Goal: Entertainment & Leisure: Consume media (video, audio)

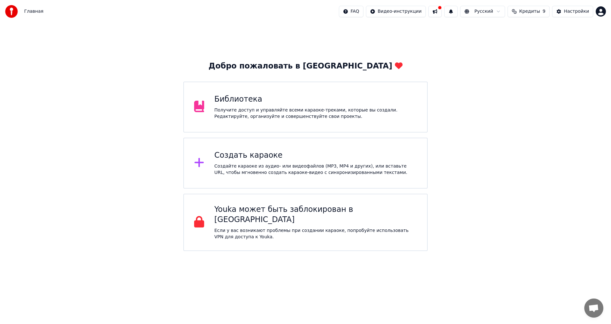
click at [261, 110] on div "Получите доступ и управляйте всеми караоке-треками, которые вы создали. Редакти…" at bounding box center [316, 113] width 203 height 13
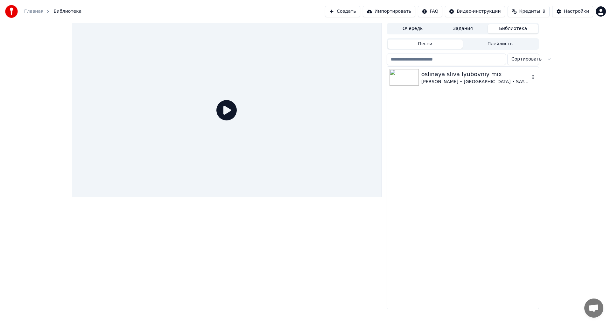
click at [450, 82] on div "[PERSON_NAME] • [GEOGRAPHIC_DATA] • SAYANgg" at bounding box center [476, 82] width 109 height 6
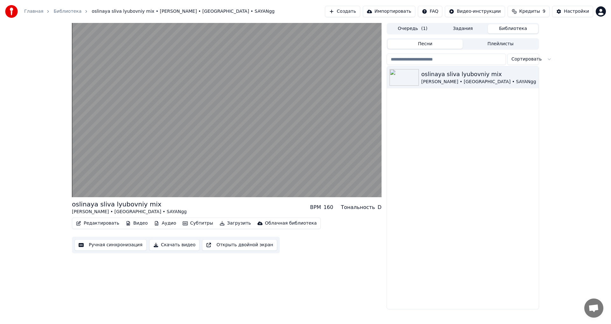
click at [101, 224] on button "Редактировать" at bounding box center [98, 223] width 48 height 9
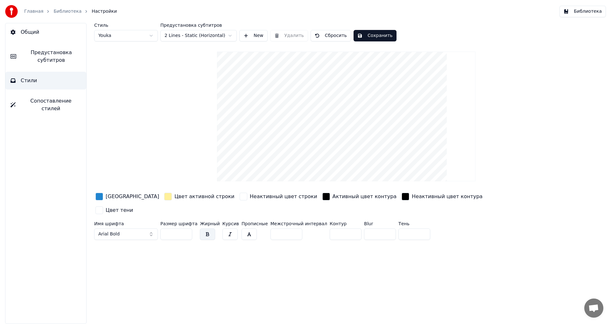
click at [57, 9] on link "Библиотека" at bounding box center [68, 11] width 28 height 6
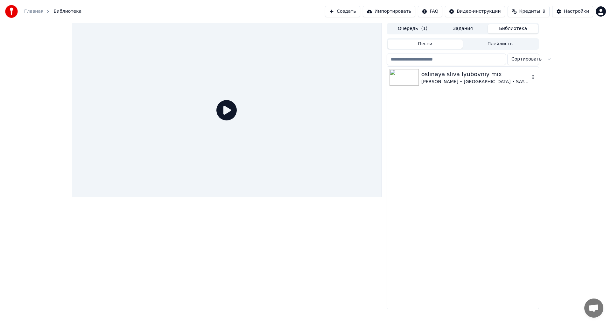
drag, startPoint x: 453, startPoint y: 80, endPoint x: 439, endPoint y: 79, distance: 13.4
click at [453, 79] on div "[PERSON_NAME] • [GEOGRAPHIC_DATA] • SAYANgg" at bounding box center [476, 82] width 109 height 6
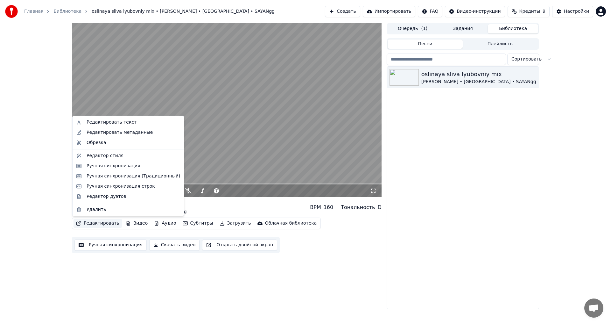
click at [97, 223] on button "Редактировать" at bounding box center [98, 223] width 48 height 9
click at [109, 118] on div "Редактировать текст" at bounding box center [128, 122] width 109 height 10
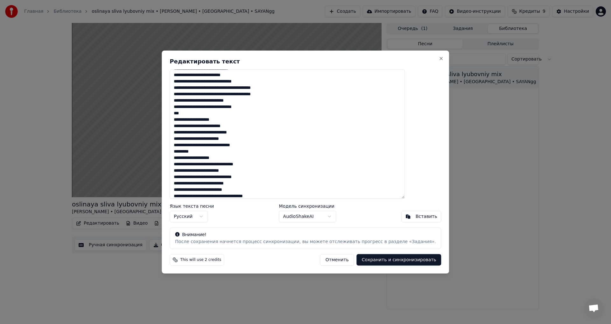
scroll to position [137, 0]
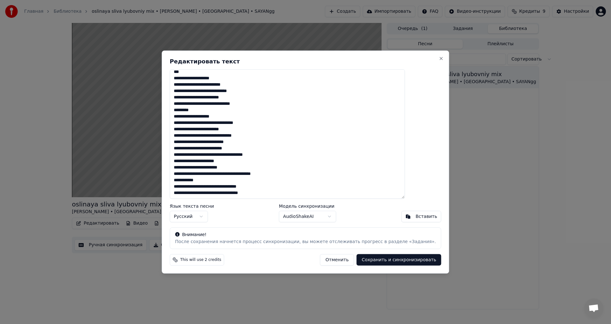
drag, startPoint x: 192, startPoint y: 180, endPoint x: 281, endPoint y: 193, distance: 89.9
click at [281, 193] on textarea at bounding box center [287, 134] width 235 height 130
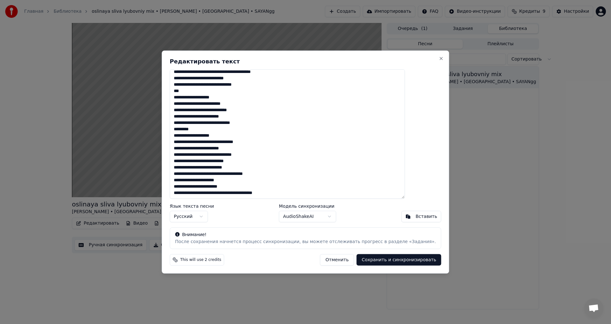
scroll to position [124, 0]
click at [297, 186] on textarea at bounding box center [287, 134] width 235 height 130
click at [298, 188] on textarea at bounding box center [287, 134] width 235 height 130
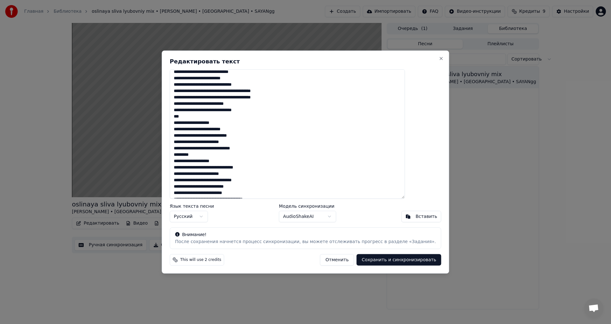
click at [221, 137] on textarea at bounding box center [287, 134] width 235 height 130
click at [210, 136] on textarea at bounding box center [287, 134] width 235 height 130
click at [217, 135] on textarea at bounding box center [287, 134] width 235 height 130
click at [219, 137] on textarea at bounding box center [287, 134] width 235 height 130
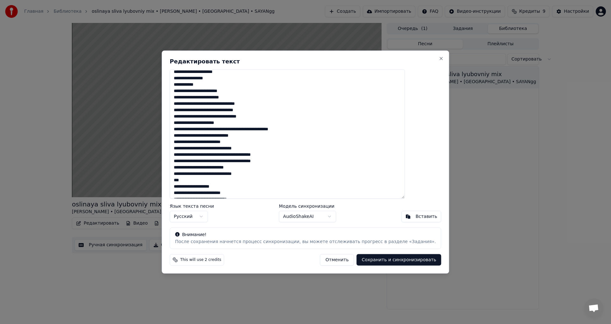
click at [191, 186] on textarea at bounding box center [287, 134] width 235 height 130
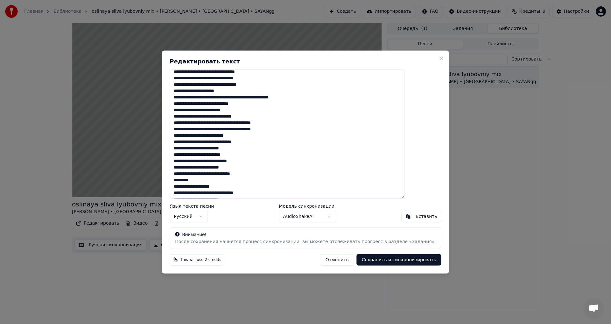
scroll to position [0, 0]
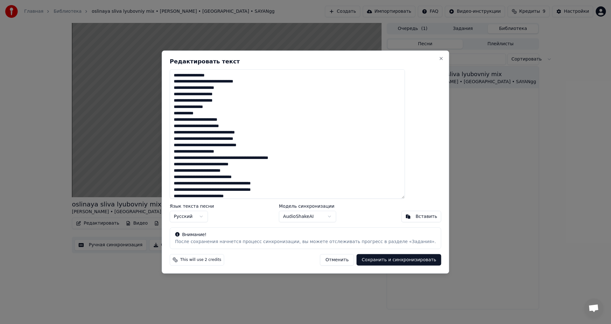
drag, startPoint x: 265, startPoint y: 165, endPoint x: 193, endPoint y: 167, distance: 71.7
click at [193, 167] on textarea at bounding box center [287, 134] width 235 height 130
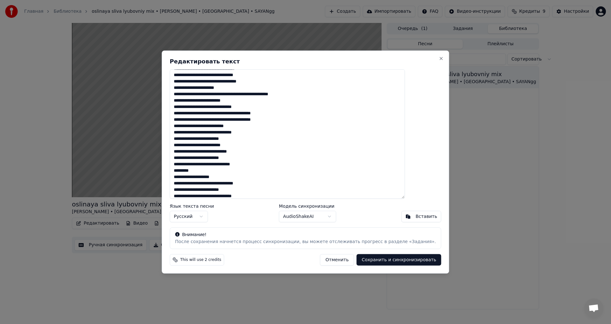
scroll to position [111, 0]
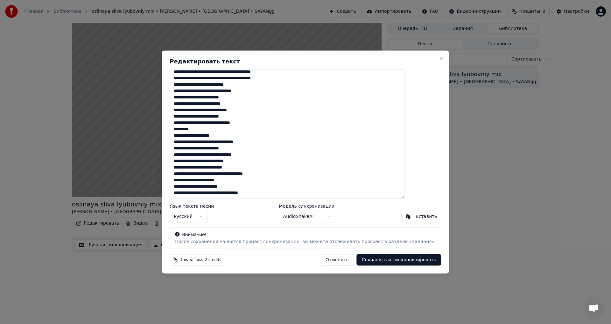
click at [367, 262] on button "Сохранить и синхронизировать" at bounding box center [399, 259] width 85 height 11
type textarea "**********"
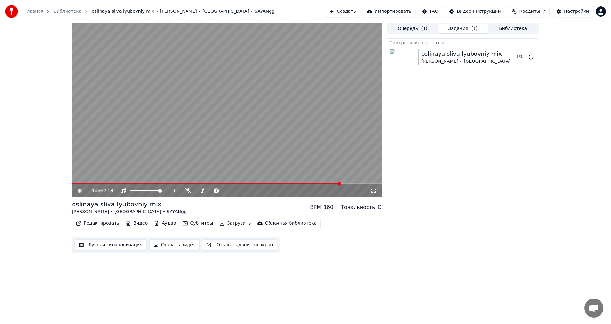
click at [342, 184] on span at bounding box center [227, 183] width 310 height 1
click at [353, 183] on video at bounding box center [227, 110] width 310 height 174
click at [331, 182] on video at bounding box center [227, 110] width 310 height 174
click at [78, 191] on icon at bounding box center [84, 190] width 15 height 5
click at [92, 220] on button "Редактировать" at bounding box center [98, 223] width 48 height 9
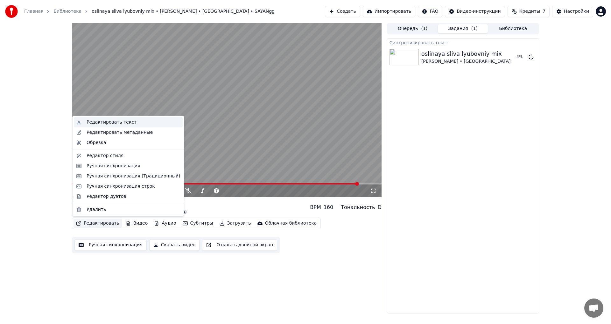
click at [104, 125] on div "Редактировать текст" at bounding box center [112, 122] width 50 height 6
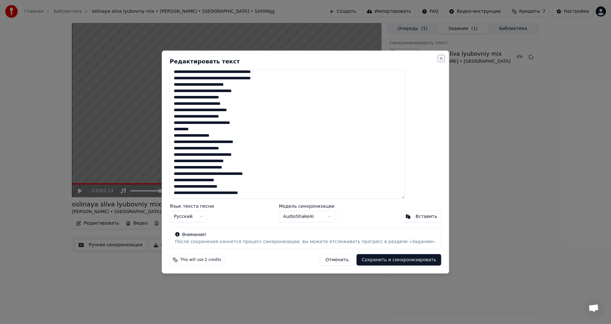
click at [439, 57] on button "Close" at bounding box center [441, 58] width 5 height 5
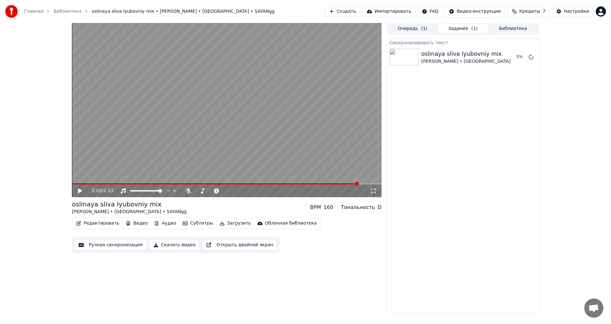
click at [82, 188] on div "2:03 / 2:13" at bounding box center [227, 191] width 305 height 6
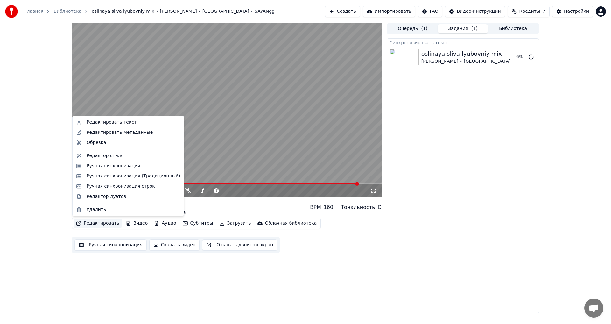
click at [85, 223] on button "Редактировать" at bounding box center [98, 223] width 48 height 9
click at [103, 198] on div "Редактор дуэтов" at bounding box center [106, 196] width 39 height 6
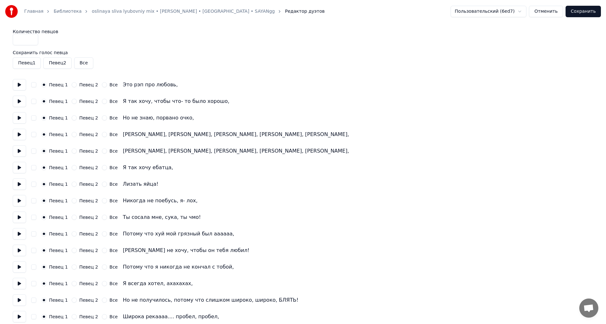
click at [72, 117] on button "Певец 2" at bounding box center [74, 117] width 5 height 5
click at [72, 133] on button "Певец 2" at bounding box center [74, 134] width 5 height 5
click at [72, 184] on button "Певец 2" at bounding box center [74, 184] width 5 height 5
click at [72, 234] on button "Певец 2" at bounding box center [74, 233] width 5 height 5
click at [72, 250] on button "Певец 2" at bounding box center [74, 250] width 5 height 5
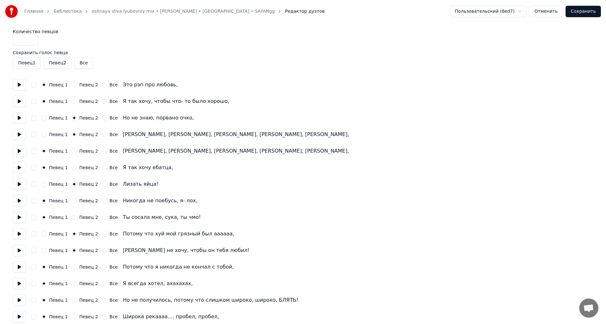
scroll to position [32, 0]
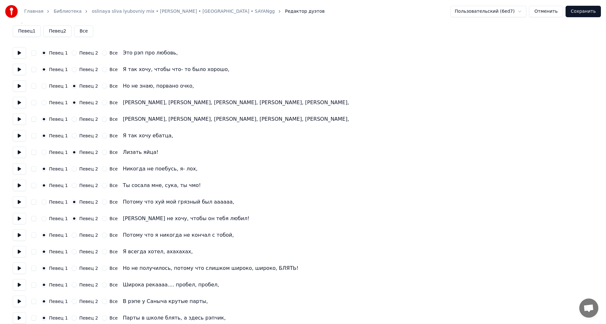
click at [102, 268] on button "Все" at bounding box center [104, 268] width 5 height 5
click at [592, 10] on button "Сохранить" at bounding box center [583, 11] width 35 height 11
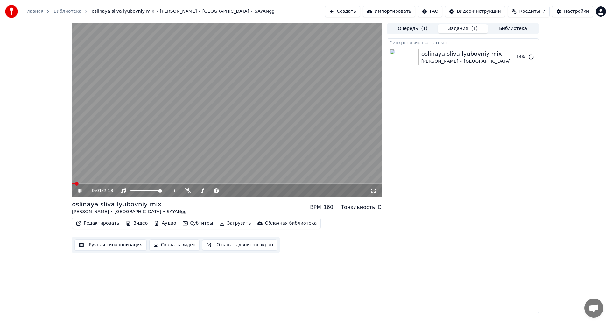
click at [258, 129] on video at bounding box center [227, 110] width 310 height 174
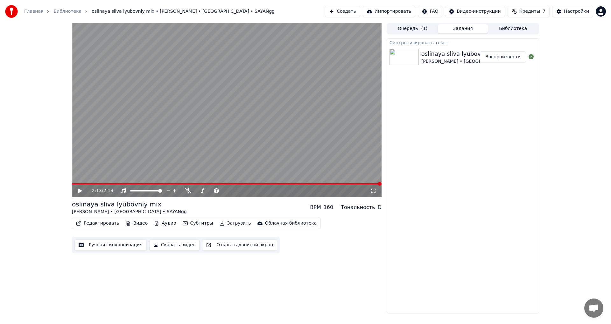
click at [77, 191] on icon at bounding box center [84, 190] width 15 height 5
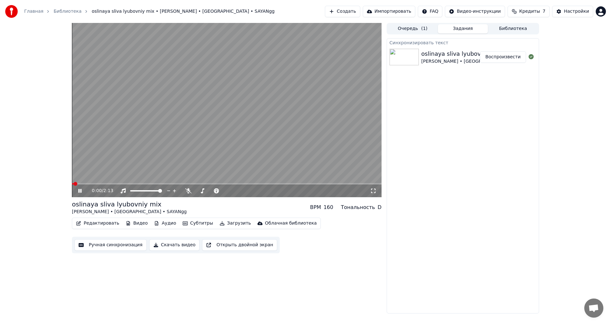
click at [98, 224] on button "Редактировать" at bounding box center [98, 223] width 48 height 9
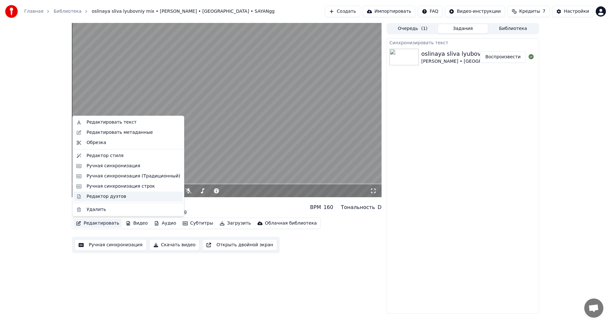
click at [103, 199] on div "Редактор дуэтов" at bounding box center [106, 196] width 39 height 6
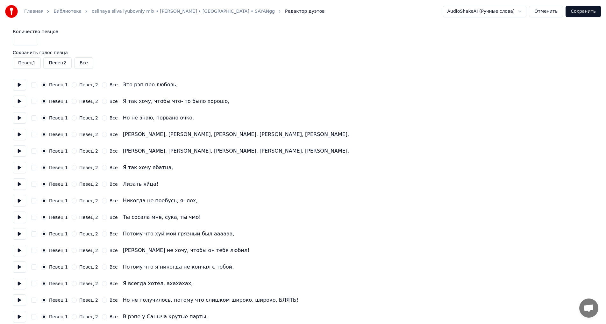
click at [73, 115] on div "Певец 1 Певец 2 Все Но не знаю, порвано очко," at bounding box center [303, 117] width 581 height 11
click at [72, 117] on button "Певец 2" at bounding box center [74, 117] width 5 height 5
drag, startPoint x: 71, startPoint y: 134, endPoint x: 72, endPoint y: 138, distance: 3.6
click at [72, 134] on button "Певец 2" at bounding box center [74, 134] width 5 height 5
click at [72, 184] on button "Певец 2" at bounding box center [74, 184] width 5 height 5
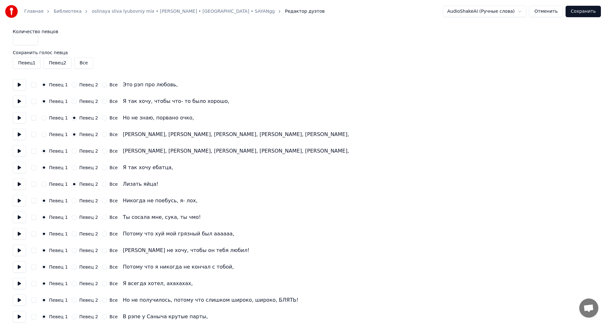
click at [72, 232] on button "Певец 2" at bounding box center [74, 233] width 5 height 5
click at [72, 251] on button "Певец 2" at bounding box center [74, 250] width 5 height 5
click at [72, 300] on button "Певец 2" at bounding box center [74, 299] width 5 height 5
click at [72, 316] on button "Певец 2" at bounding box center [74, 316] width 5 height 5
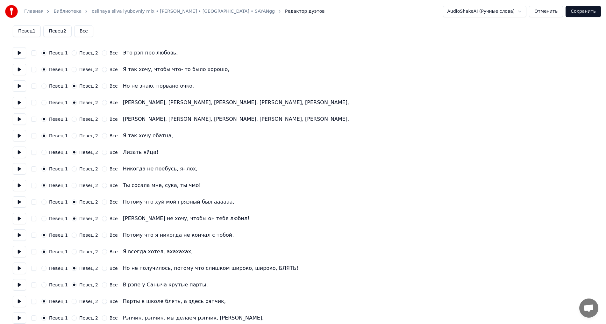
scroll to position [64, 0]
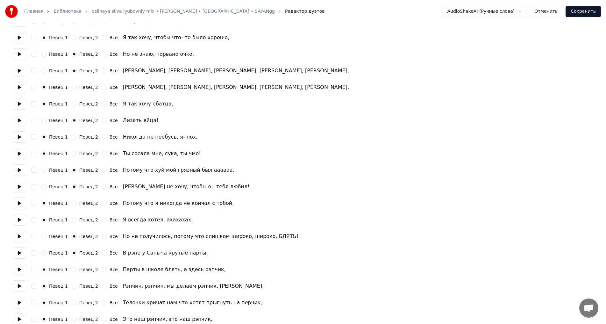
click at [72, 302] on button "Певец 2" at bounding box center [74, 302] width 5 height 5
click at [72, 318] on button "Певец 2" at bounding box center [74, 319] width 5 height 5
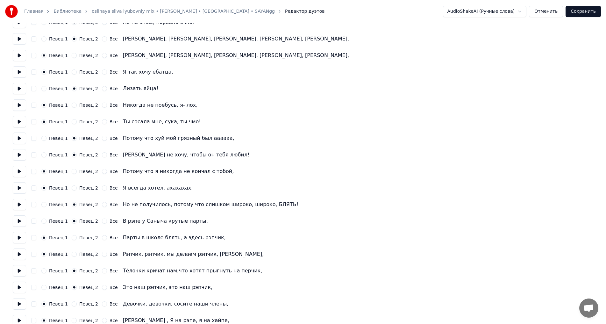
scroll to position [127, 0]
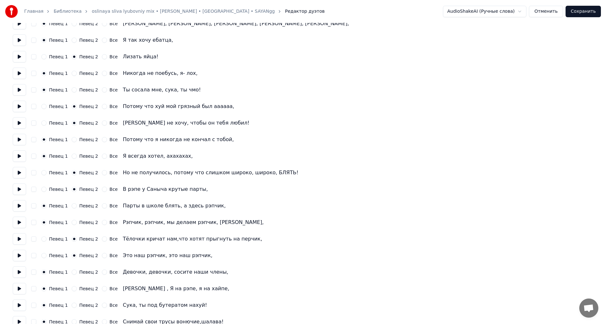
click at [73, 305] on button "Певец 2" at bounding box center [74, 305] width 5 height 5
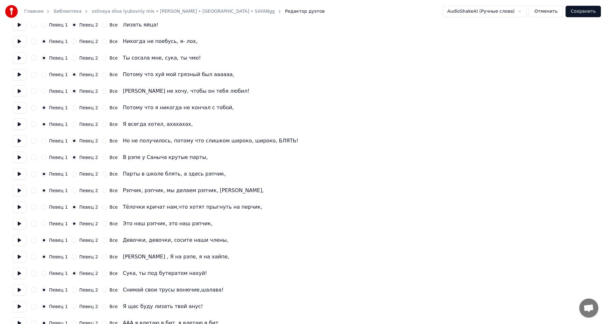
click at [72, 291] on button "Певец 2" at bounding box center [74, 289] width 5 height 5
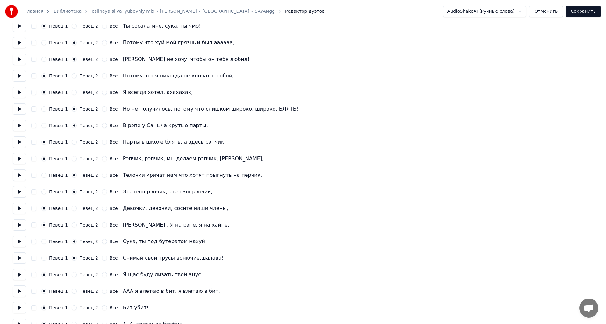
click at [72, 307] on button "Певец 2" at bounding box center [74, 307] width 5 height 5
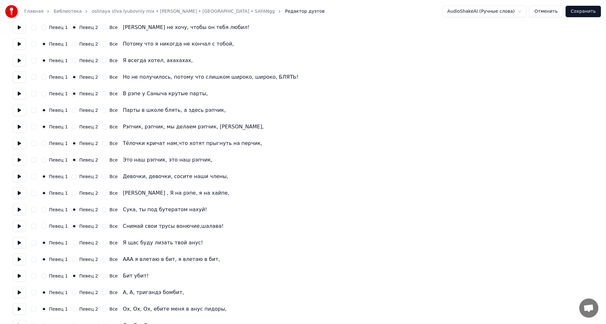
click at [72, 294] on button "Певец 2" at bounding box center [74, 292] width 5 height 5
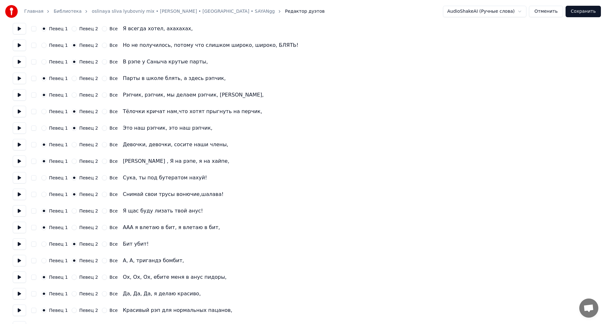
click at [72, 310] on button "Певец 2" at bounding box center [74, 310] width 5 height 5
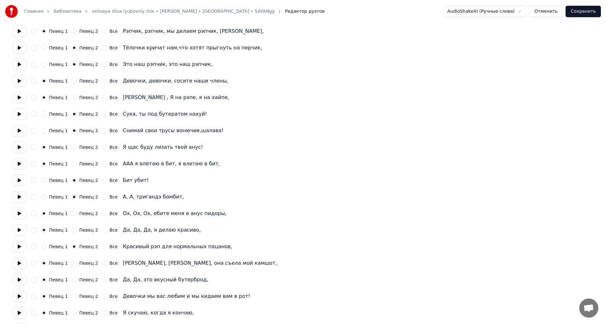
click at [73, 278] on button "Певец 2" at bounding box center [74, 279] width 5 height 5
click at [72, 263] on button "Певец 2" at bounding box center [74, 263] width 5 height 5
click at [44, 280] on button "Певец 1" at bounding box center [43, 279] width 5 height 5
click at [72, 313] on button "Певец 2" at bounding box center [74, 312] width 5 height 5
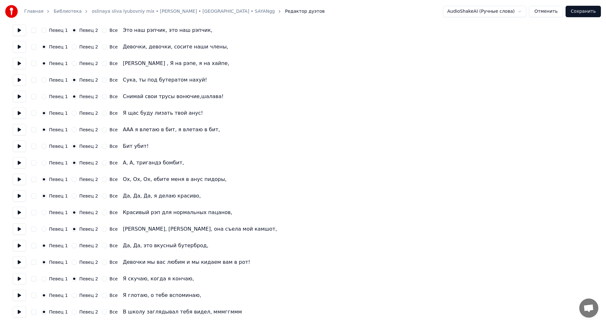
click at [72, 312] on button "Певец 2" at bounding box center [74, 311] width 5 height 5
click at [591, 10] on button "Сохранить" at bounding box center [583, 11] width 35 height 11
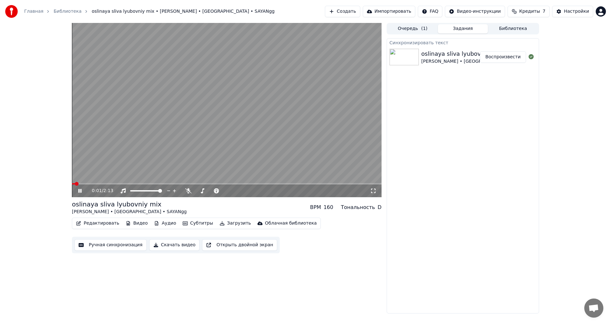
click at [372, 191] on icon at bounding box center [373, 190] width 6 height 5
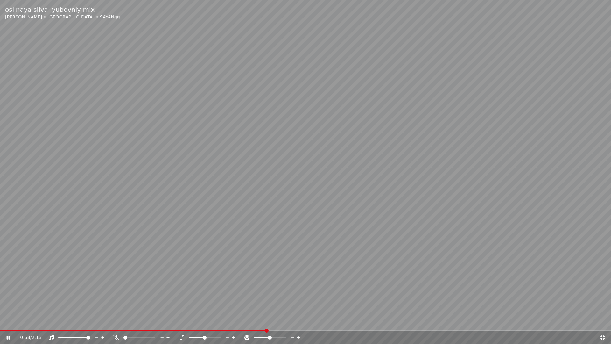
click at [118, 324] on icon at bounding box center [116, 337] width 6 height 5
click at [233, 324] on video at bounding box center [305, 172] width 611 height 344
click at [232, 324] on span at bounding box center [116, 330] width 233 height 1
click at [114, 324] on icon at bounding box center [116, 337] width 6 height 5
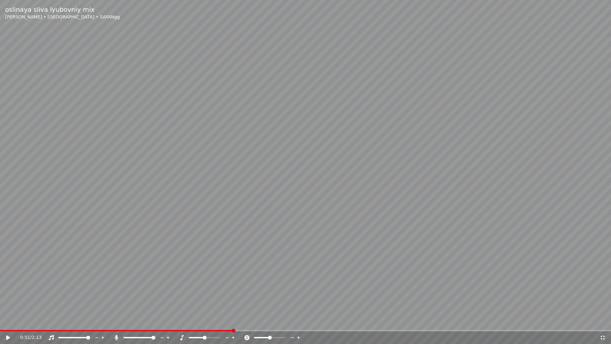
click at [241, 261] on video at bounding box center [305, 172] width 611 height 344
click at [243, 324] on span at bounding box center [121, 330] width 243 height 1
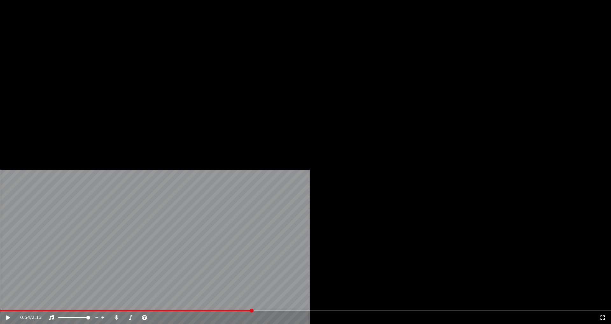
click at [94, 54] on button "Редактировать" at bounding box center [98, 49] width 48 height 9
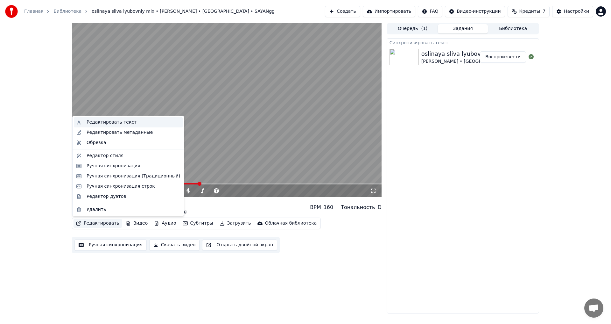
click at [111, 124] on div "Редактировать текст" at bounding box center [112, 122] width 50 height 6
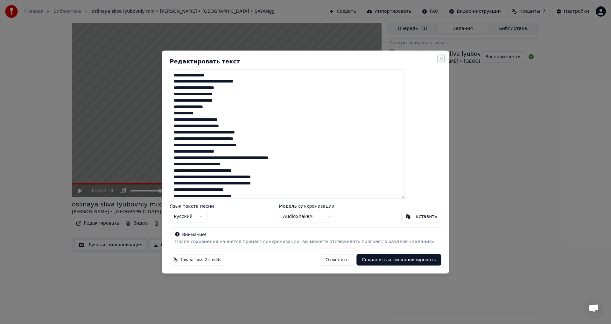
click at [439, 59] on button "Close" at bounding box center [441, 58] width 5 height 5
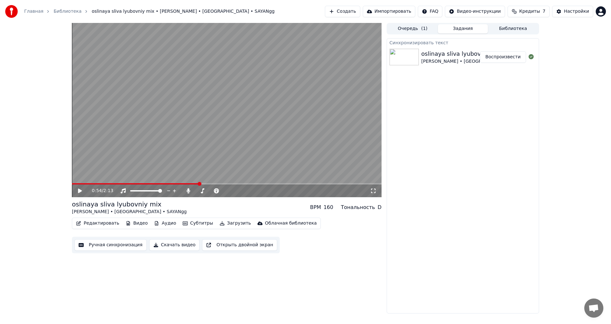
click at [82, 190] on icon at bounding box center [84, 190] width 15 height 5
click at [371, 188] on icon at bounding box center [373, 190] width 6 height 5
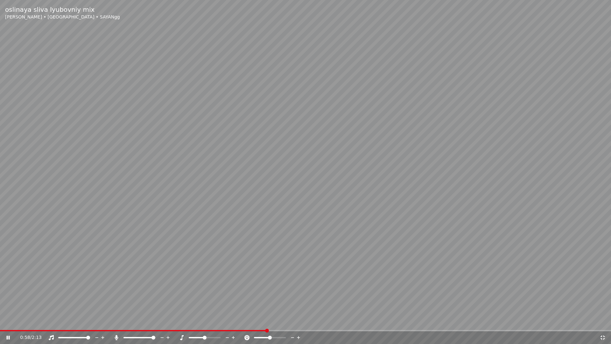
click at [284, 324] on video at bounding box center [305, 172] width 611 height 344
click at [8, 324] on div "0:58 / 2:13" at bounding box center [305, 337] width 611 height 13
click at [8, 324] on icon at bounding box center [8, 337] width 4 height 4
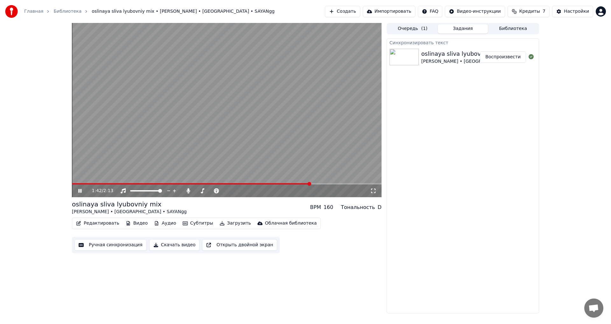
click at [254, 109] on video at bounding box center [227, 110] width 310 height 174
click at [225, 224] on button "Загрузить" at bounding box center [235, 223] width 37 height 9
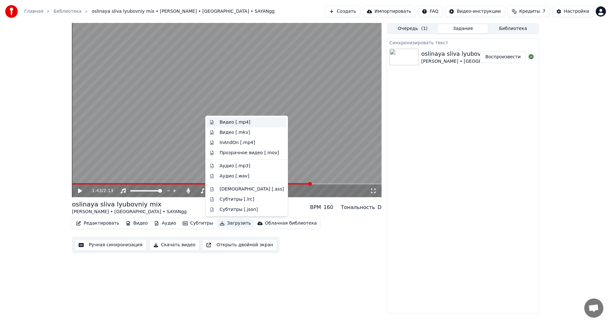
click at [232, 120] on div "Видео [.mp4]" at bounding box center [235, 122] width 31 height 6
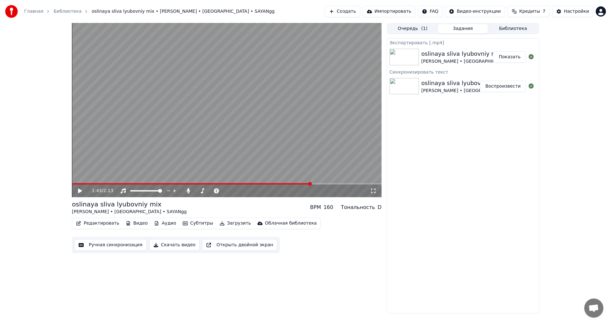
click at [508, 59] on button "Показать" at bounding box center [510, 56] width 33 height 11
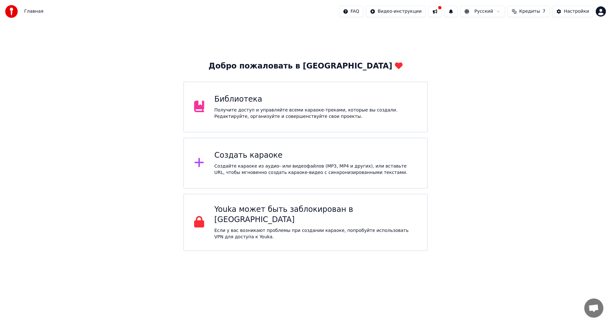
click at [288, 112] on div "Получите доступ и управляйте всеми караоке-треками, которые вы создали. Редакти…" at bounding box center [316, 113] width 203 height 13
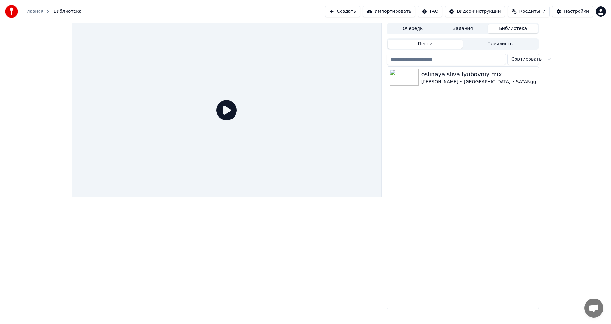
click at [441, 81] on div "[PERSON_NAME] • [GEOGRAPHIC_DATA] • SAYANgg" at bounding box center [479, 82] width 115 height 6
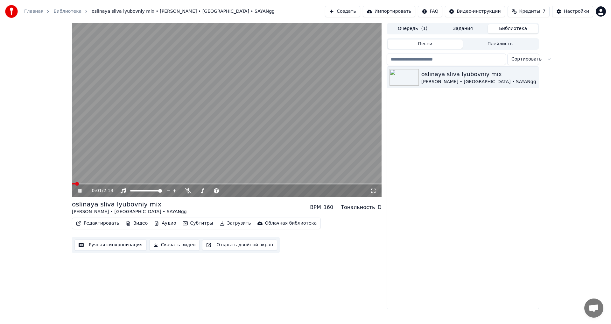
click at [372, 192] on icon at bounding box center [373, 191] width 4 height 4
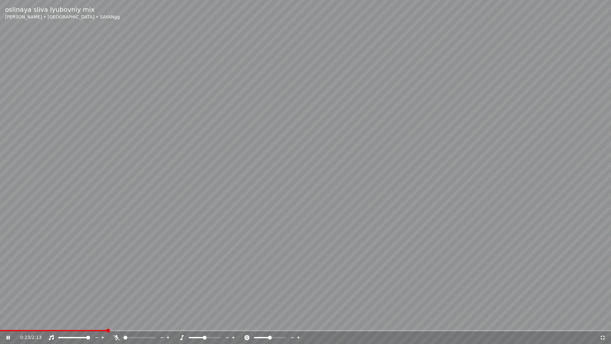
drag, startPoint x: 116, startPoint y: 337, endPoint x: 127, endPoint y: 316, distance: 23.6
click at [116, 324] on icon at bounding box center [116, 337] width 6 height 5
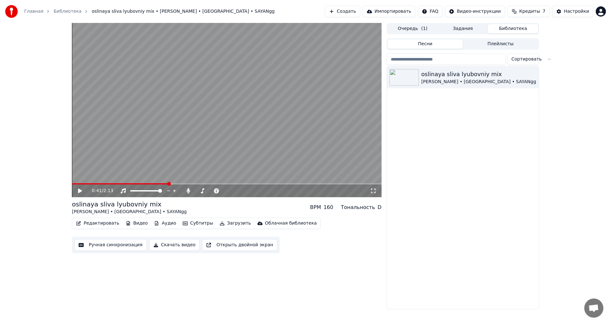
click at [574, 188] on div "0:41 / 2:13 oslinaya sliva lyubovniy mix [PERSON_NAME] • [GEOGRAPHIC_DATA] • SA…" at bounding box center [305, 166] width 611 height 286
click at [375, 193] on div "0:41 / 2:13" at bounding box center [227, 191] width 305 height 6
click at [375, 190] on icon at bounding box center [373, 190] width 6 height 5
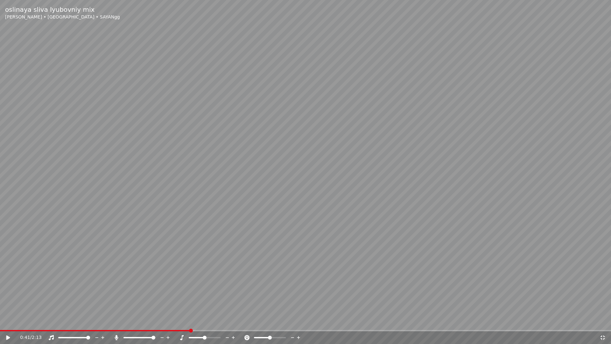
click at [2, 324] on div "oslinaya sliva lyubovniy mix [PERSON_NAME] • [GEOGRAPHIC_DATA] • SAYANgg 0:41 /…" at bounding box center [305, 172] width 611 height 344
click at [116, 324] on icon at bounding box center [117, 337] width 4 height 5
click at [7, 324] on icon at bounding box center [8, 338] width 3 height 4
click at [124, 324] on div "0:46 / 2:13" at bounding box center [305, 337] width 611 height 13
click at [125, 324] on div "0:46 / 2:13" at bounding box center [305, 337] width 611 height 13
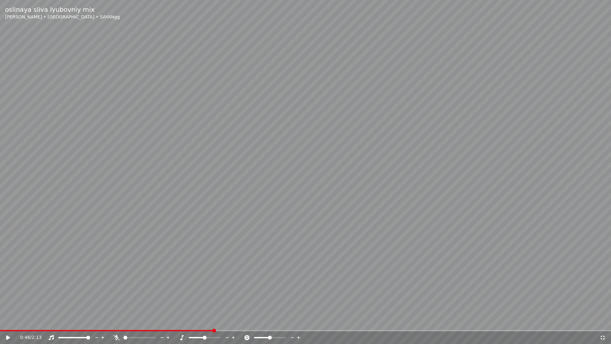
click at [125, 324] on span at bounding box center [107, 330] width 214 height 1
click at [0, 324] on video at bounding box center [305, 172] width 611 height 344
click at [0, 324] on span at bounding box center [296, 330] width 592 height 1
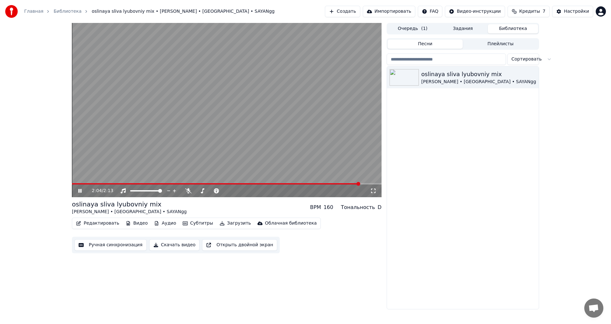
click at [79, 190] on icon at bounding box center [79, 191] width 3 height 4
click at [540, 10] on span "Кредиты" at bounding box center [530, 11] width 21 height 6
click at [531, 62] on button "Обновить" at bounding box center [532, 58] width 39 height 11
click at [573, 13] on div "Настройки" at bounding box center [576, 11] width 25 height 6
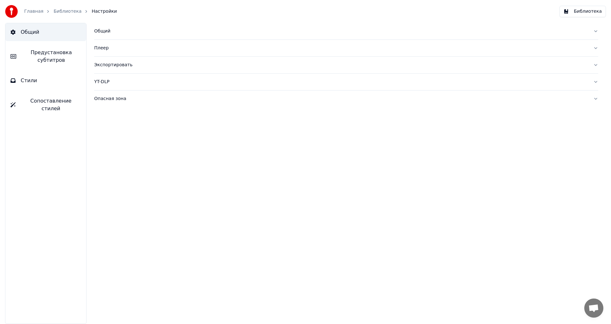
click at [39, 83] on button "Стили" at bounding box center [45, 81] width 81 height 18
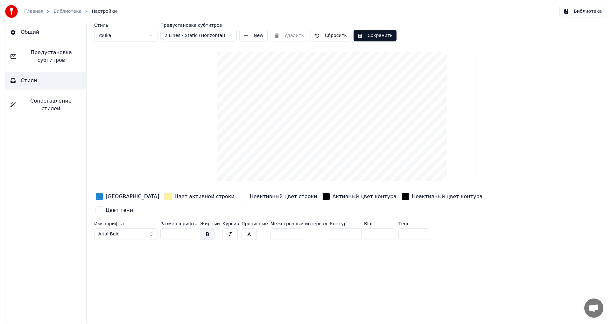
click at [50, 54] on span "Предустановка субтитров" at bounding box center [51, 56] width 60 height 15
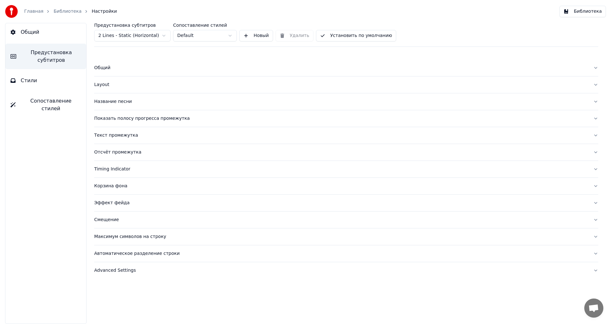
click at [42, 100] on span "Сопоставление стилей" at bounding box center [51, 104] width 61 height 15
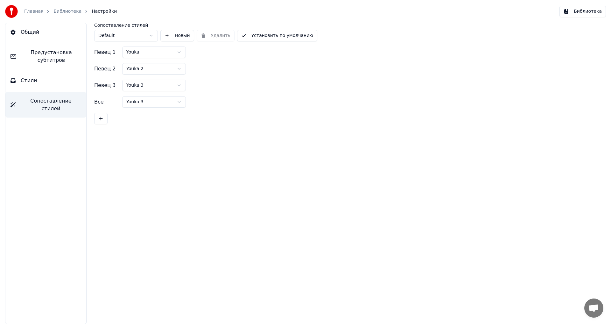
click at [37, 12] on link "Главная" at bounding box center [33, 11] width 19 height 6
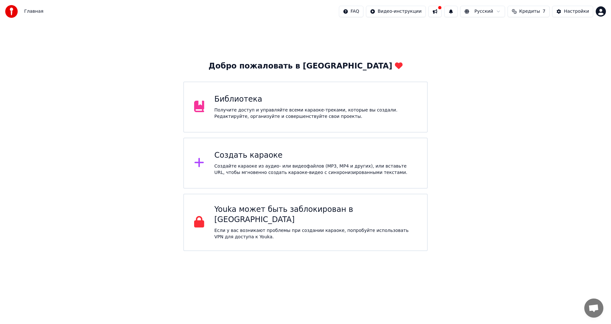
click at [270, 227] on p "Если у вас возникают проблемы при создании караоке, попробуйте использовать VPN…" at bounding box center [316, 233] width 203 height 13
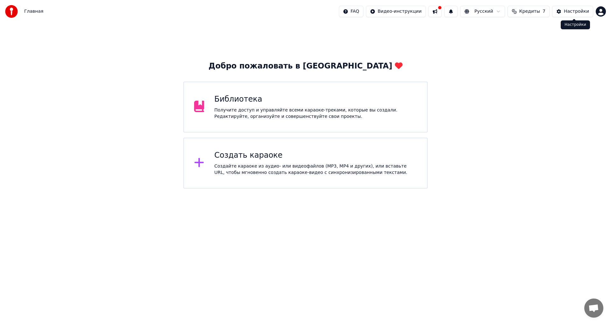
click at [566, 9] on button "Настройки" at bounding box center [573, 11] width 41 height 11
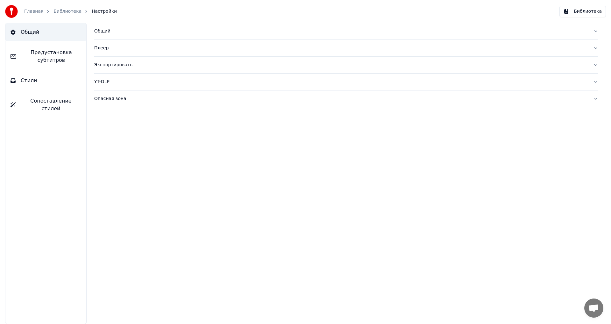
click at [17, 7] on img at bounding box center [11, 11] width 13 height 13
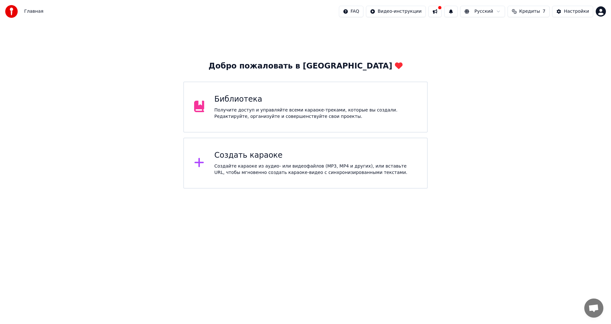
click at [539, 10] on span "Кредиты" at bounding box center [530, 11] width 21 height 6
click at [559, 44] on td "29" at bounding box center [560, 42] width 56 height 11
click at [513, 40] on td "7" at bounding box center [520, 42] width 25 height 11
click at [515, 40] on td "7" at bounding box center [520, 42] width 25 height 11
click at [502, 38] on td "15" at bounding box center [492, 42] width 31 height 11
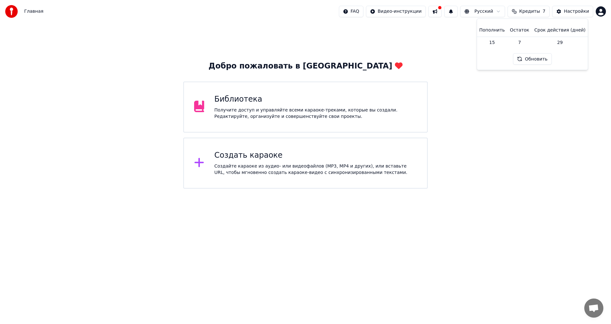
click at [503, 39] on td "15" at bounding box center [492, 42] width 31 height 11
click at [0, 13] on div "Главная FAQ Видео-инструкции Русский Кредиты 7 Настройки" at bounding box center [305, 11] width 611 height 23
click at [19, 8] on div at bounding box center [13, 11] width 17 height 13
click at [272, 109] on div "Получите доступ и управляйте всеми караоке-треками, которые вы создали. Редакти…" at bounding box center [316, 113] width 203 height 13
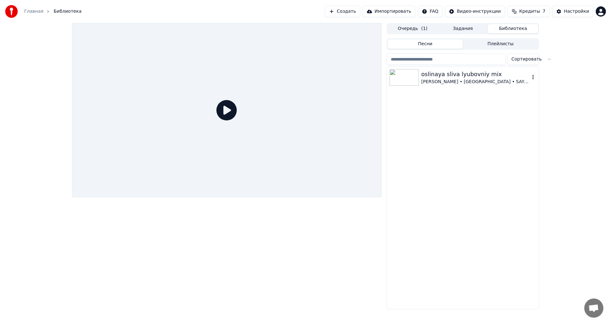
click at [446, 82] on div "[PERSON_NAME] • [GEOGRAPHIC_DATA] • SAYANgg" at bounding box center [476, 82] width 109 height 6
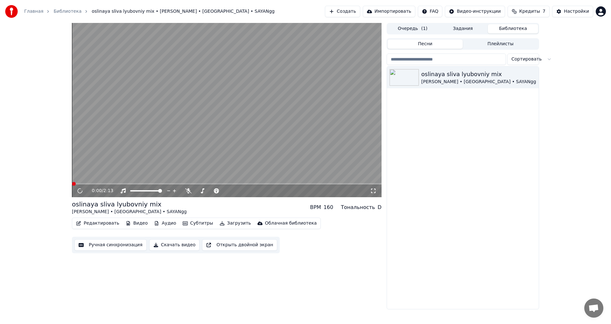
click at [412, 32] on button "Очередь ( 1 )" at bounding box center [413, 28] width 50 height 9
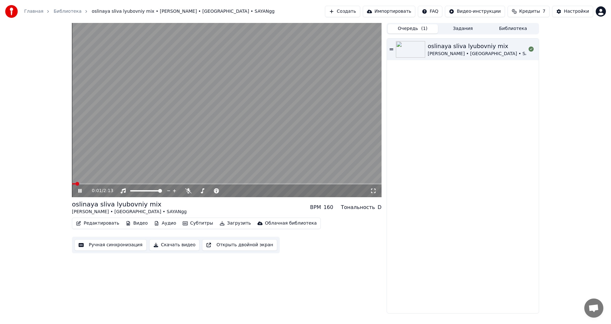
click at [258, 102] on video at bounding box center [227, 110] width 310 height 174
click at [473, 10] on html "Главная Библиотека oslinaya sliva lyubovniy mix • [PERSON_NAME] • [GEOGRAPHIC_D…" at bounding box center [305, 162] width 611 height 324
click at [533, 11] on html "Главная Библиотека oslinaya sliva lyubovniy mix • [PERSON_NAME] • [GEOGRAPHIC_D…" at bounding box center [305, 162] width 611 height 324
click at [611, 14] on div "Главная Библиотека oslinaya sliva lyubovniy mix • [PERSON_NAME] • [GEOGRAPHIC_D…" at bounding box center [305, 11] width 611 height 23
click at [603, 9] on html "Главная Библиотека oslinaya sliva lyubovniy mix • [PERSON_NAME] • [GEOGRAPHIC_D…" at bounding box center [305, 162] width 611 height 324
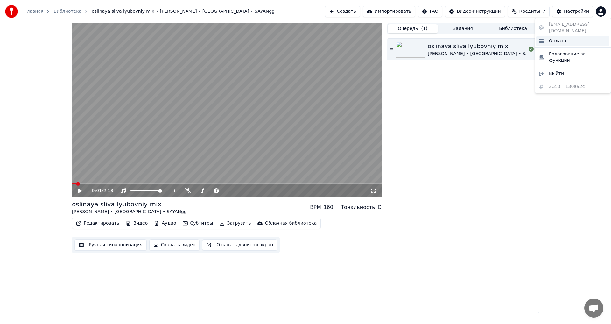
click at [558, 38] on span "Оплата" at bounding box center [557, 41] width 17 height 6
